Goal: Navigation & Orientation: Find specific page/section

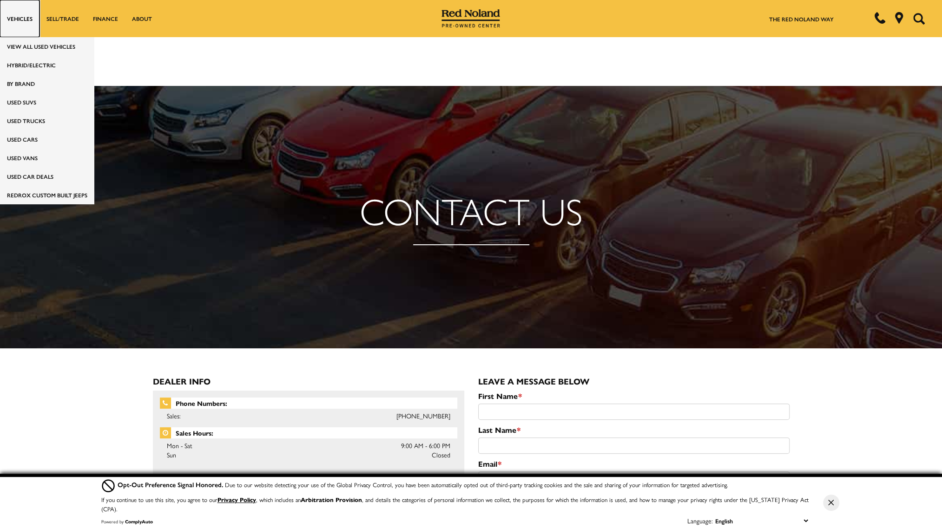
click at [27, 18] on link "Vehicles" at bounding box center [19, 18] width 39 height 37
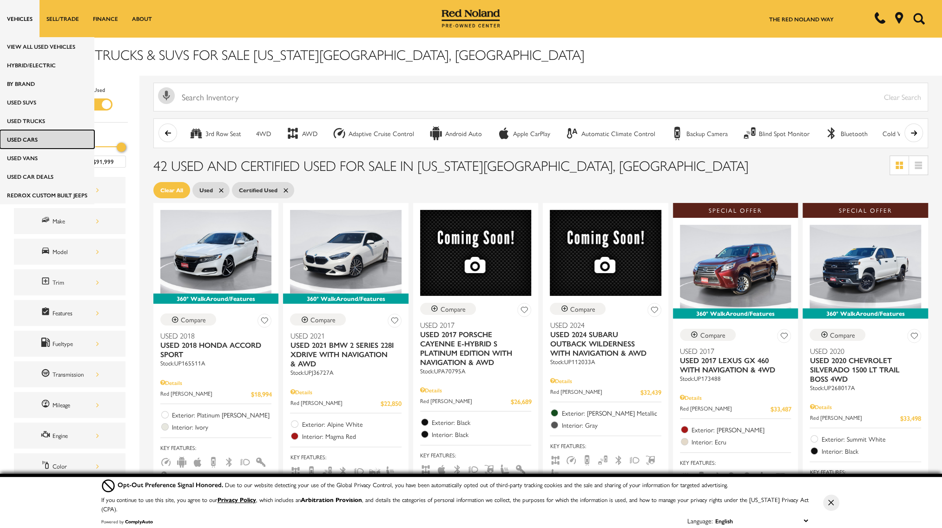
click at [45, 141] on link "Used Cars" at bounding box center [47, 139] width 94 height 19
